Goal: Register for event/course

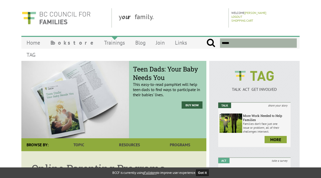
click at [99, 39] on link "Trainings" at bounding box center [114, 43] width 31 height 12
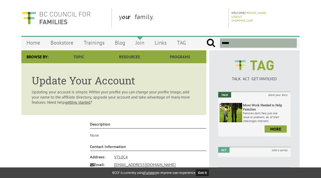
click at [140, 43] on link "Join" at bounding box center [139, 43] width 19 height 12
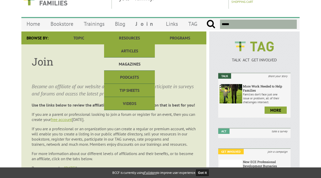
scroll to position [24, 0]
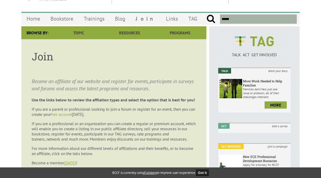
click at [72, 115] on link "free account" at bounding box center [61, 113] width 21 height 5
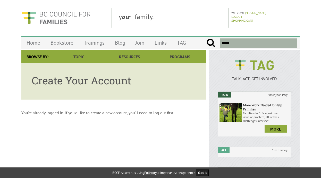
scroll to position [1, 0]
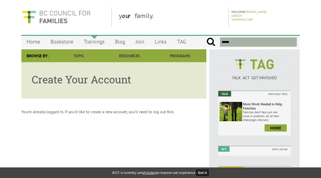
click at [105, 43] on link "Trainings" at bounding box center [93, 42] width 31 height 12
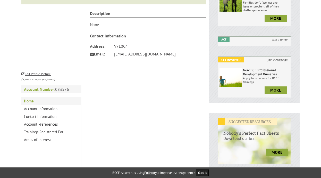
scroll to position [114, 0]
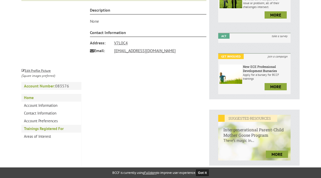
click at [51, 126] on link "Trainings Registered For" at bounding box center [51, 129] width 60 height 8
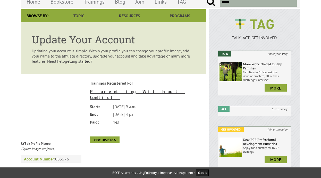
scroll to position [47, 0]
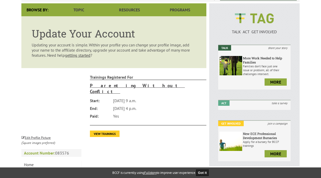
click at [105, 130] on link "View Trainings" at bounding box center [105, 133] width 30 height 6
click at [136, 88] on h3 "Parenting Without Conflict" at bounding box center [148, 88] width 117 height 12
